Goal: Task Accomplishment & Management: Complete application form

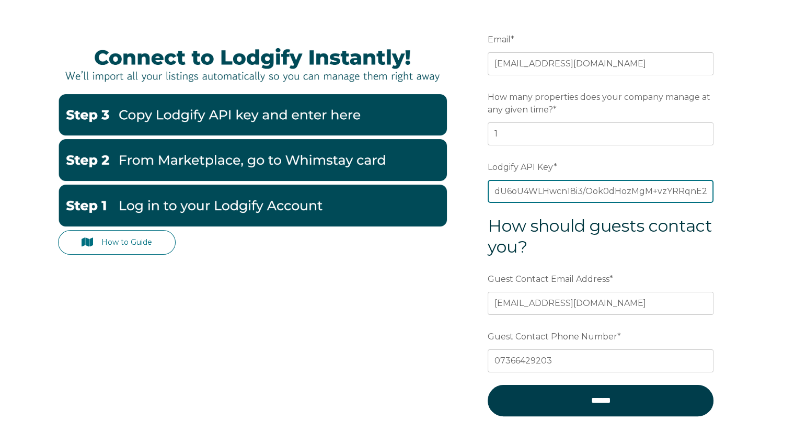
scroll to position [0, 130]
drag, startPoint x: 519, startPoint y: 188, endPoint x: 734, endPoint y: 187, distance: 214.9
click at [734, 187] on form "Email * [EMAIL_ADDRESS][DOMAIN_NAME] Preferred language SDR How many properties…" at bounding box center [600, 229] width 273 height 445
type input "d"
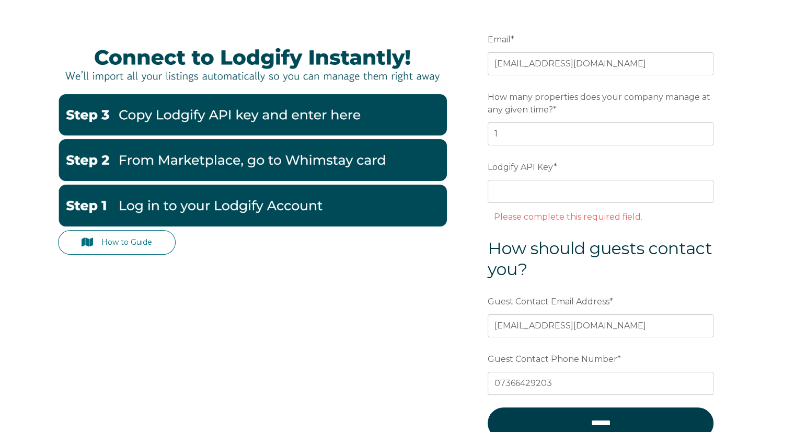
click at [734, 187] on form "Email * [EMAIL_ADDRESS][DOMAIN_NAME] Preferred language SDR How many properties…" at bounding box center [600, 241] width 273 height 468
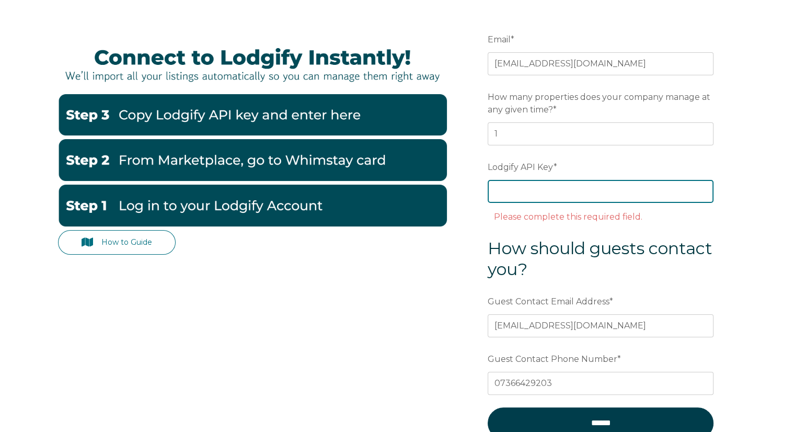
click at [599, 200] on input "Lodgify API Key *" at bounding box center [601, 191] width 226 height 23
paste input "dU6oU4WLHwcn18i3/Ook0dHozMgM+vzYRRqnE2KpfqbW6SI/D6/fs8gdZrAwou0N"
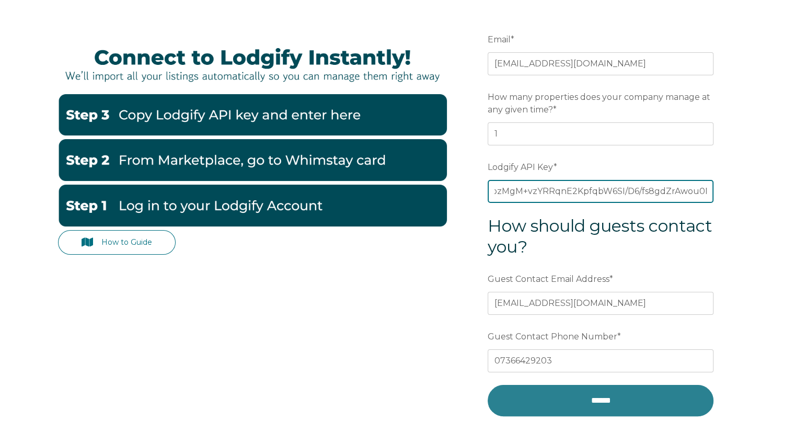
type input "dU6oU4WLHwcn18i3/Ook0dHozMgM+vzYRRqnE2KpfqbW6SI/D6/fs8gdZrAwou0N"
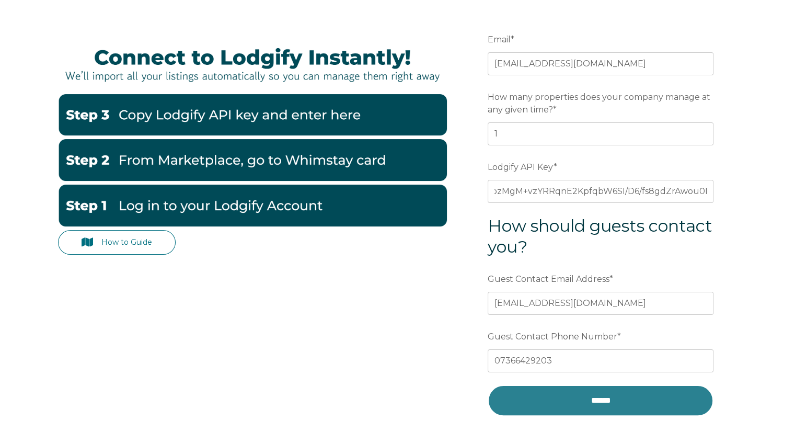
scroll to position [0, 0]
click at [609, 395] on input "******" at bounding box center [601, 400] width 226 height 31
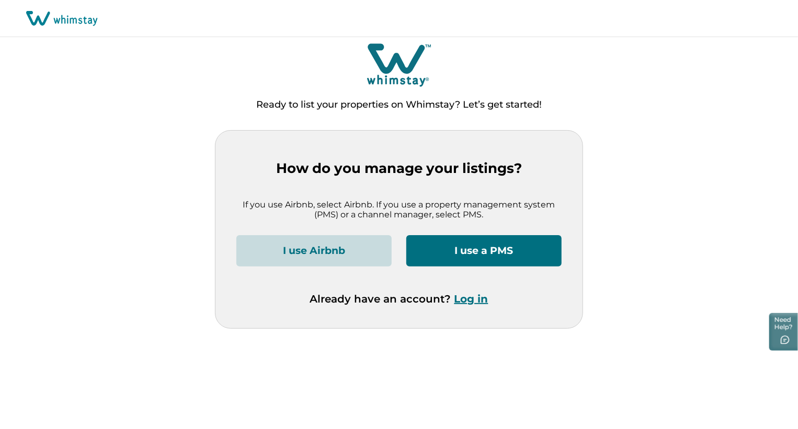
click at [454, 247] on button "I use a PMS" at bounding box center [483, 250] width 155 height 31
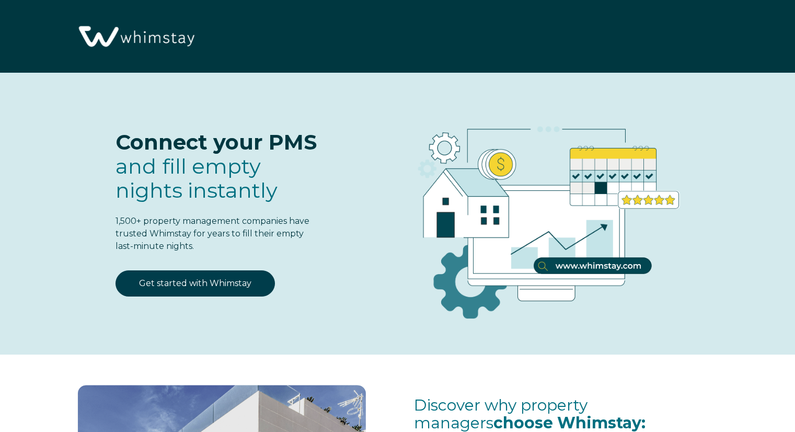
select select "GB"
select select "Standard"
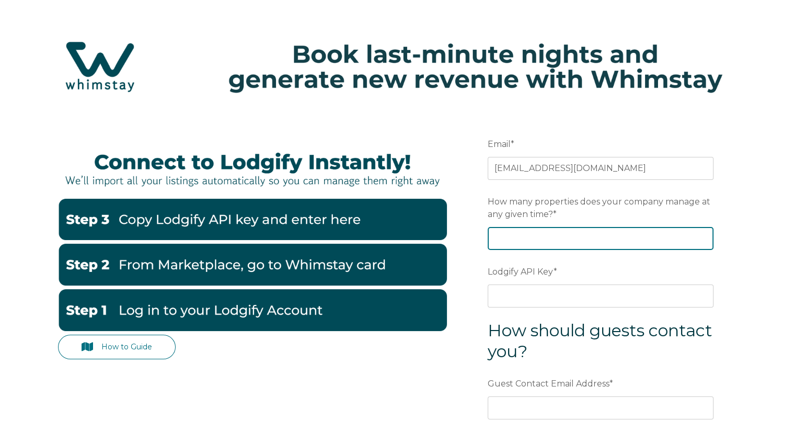
click at [500, 235] on input "How many properties does your company manage at any given time? *" at bounding box center [601, 238] width 226 height 23
type input "1"
click at [701, 235] on input "1" at bounding box center [601, 238] width 226 height 23
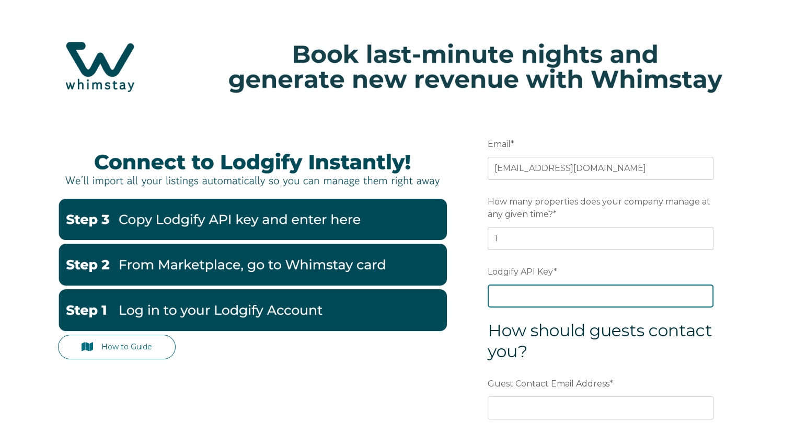
click at [612, 296] on input "Lodgify API Key *" at bounding box center [601, 295] width 226 height 23
click at [541, 293] on input "Lodgify API Key *" at bounding box center [601, 295] width 226 height 23
paste input "dU6oU4WLHwcn18i3/Ook0dHozMgM+vzYRRqnE2KpfqbW6SI/D6/fs8gdZrAwou0N"
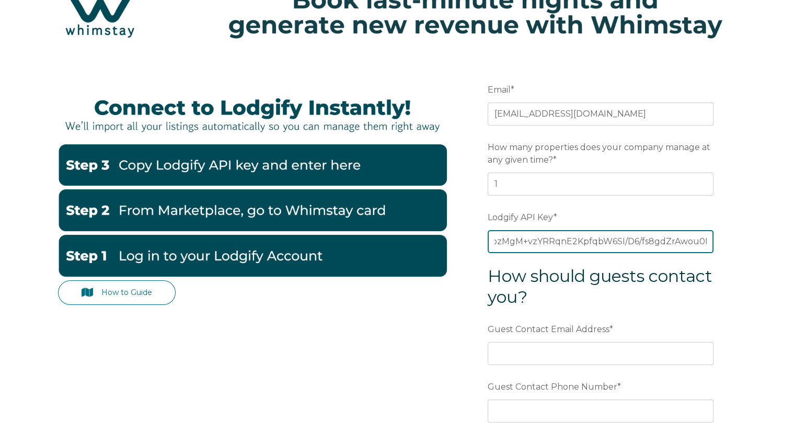
scroll to position [105, 0]
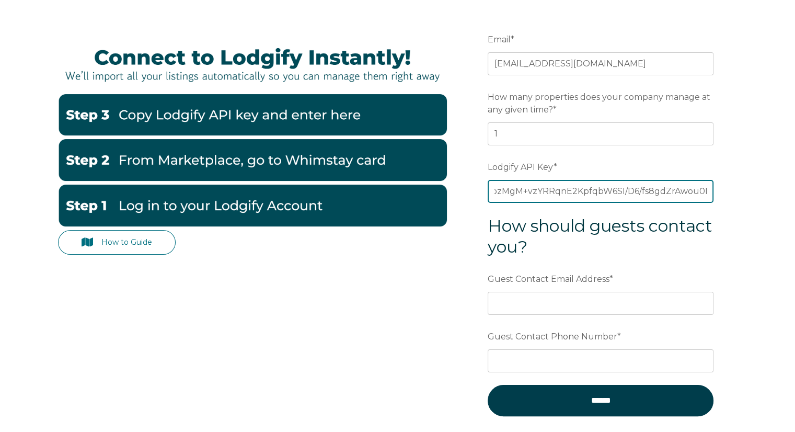
type input "dU6oU4WLHwcn18i3/Ook0dHozMgM+vzYRRqnE2KpfqbW6SI/D6/fs8gdZrAwou0N"
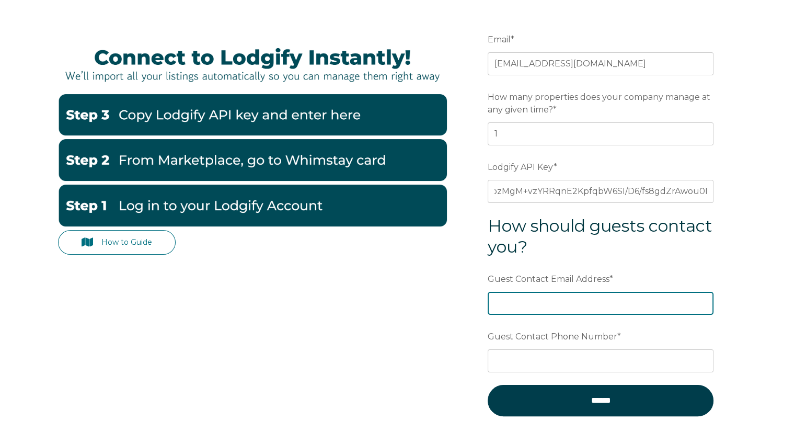
scroll to position [0, 0]
click at [551, 304] on input "Guest Contact Email Address *" at bounding box center [601, 303] width 226 height 23
type input "[EMAIL_ADDRESS][DOMAIN_NAME]"
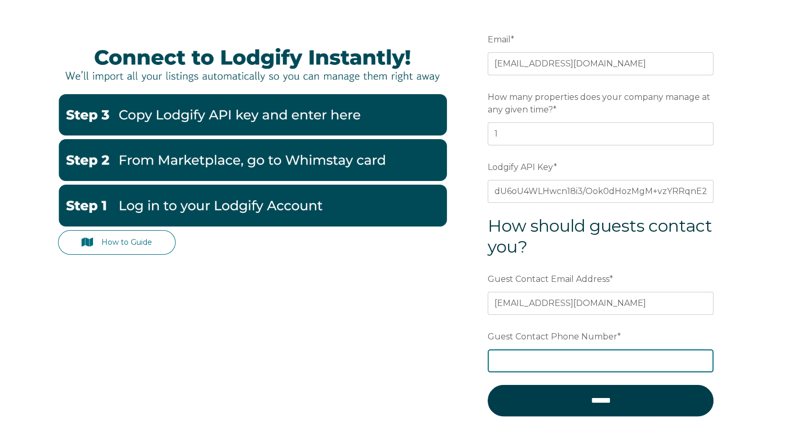
click at [542, 362] on input "Guest Contact Phone Number *" at bounding box center [601, 360] width 226 height 23
type input "07366429203"
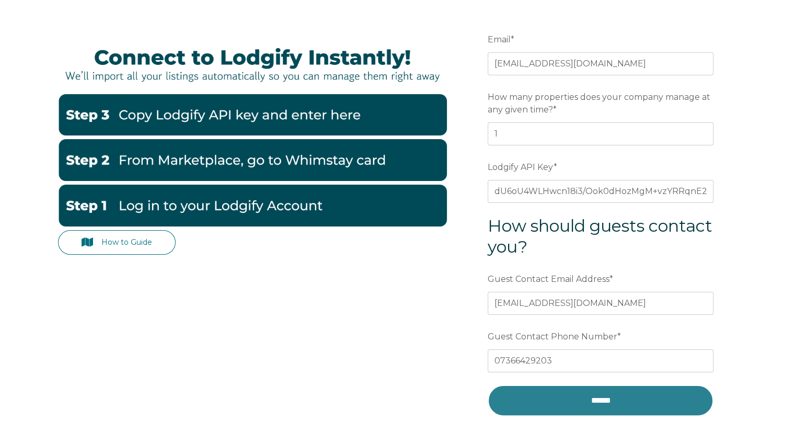
click at [567, 402] on input "******" at bounding box center [601, 400] width 226 height 31
